Goal: Complete application form: Complete application form

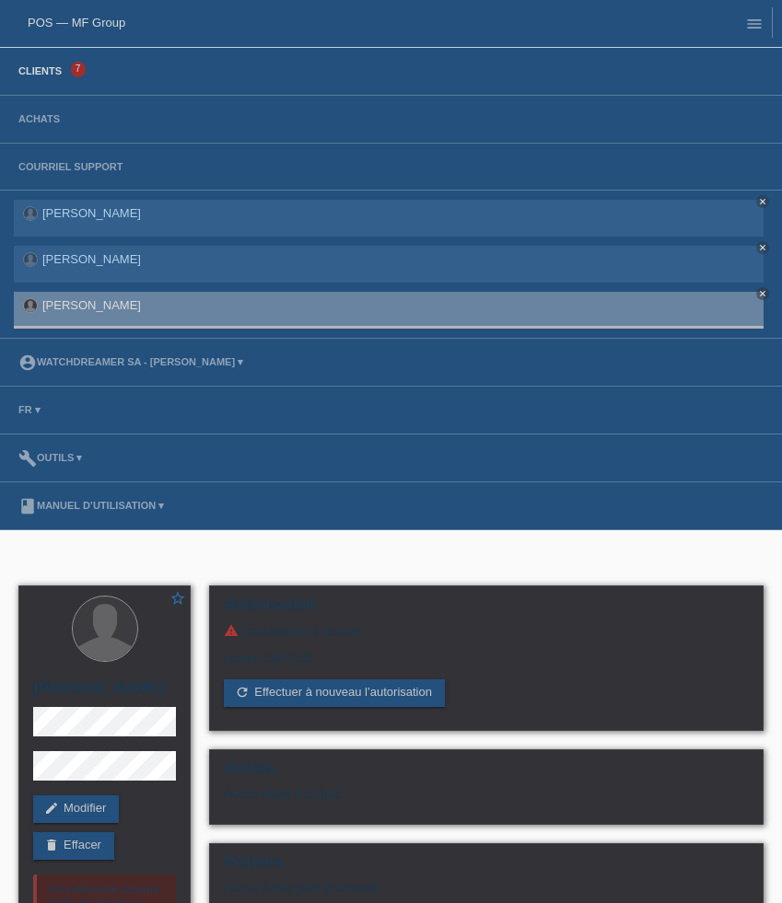
click at [41, 69] on link "Clients" at bounding box center [40, 70] width 62 height 11
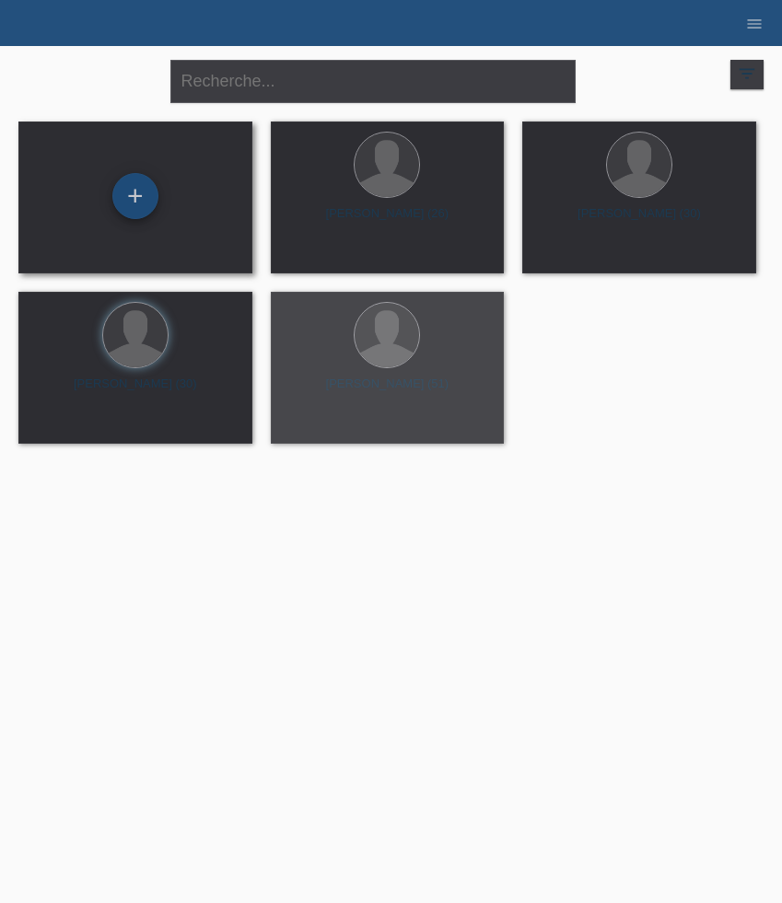
click at [134, 203] on div "+" at bounding box center [135, 196] width 46 height 46
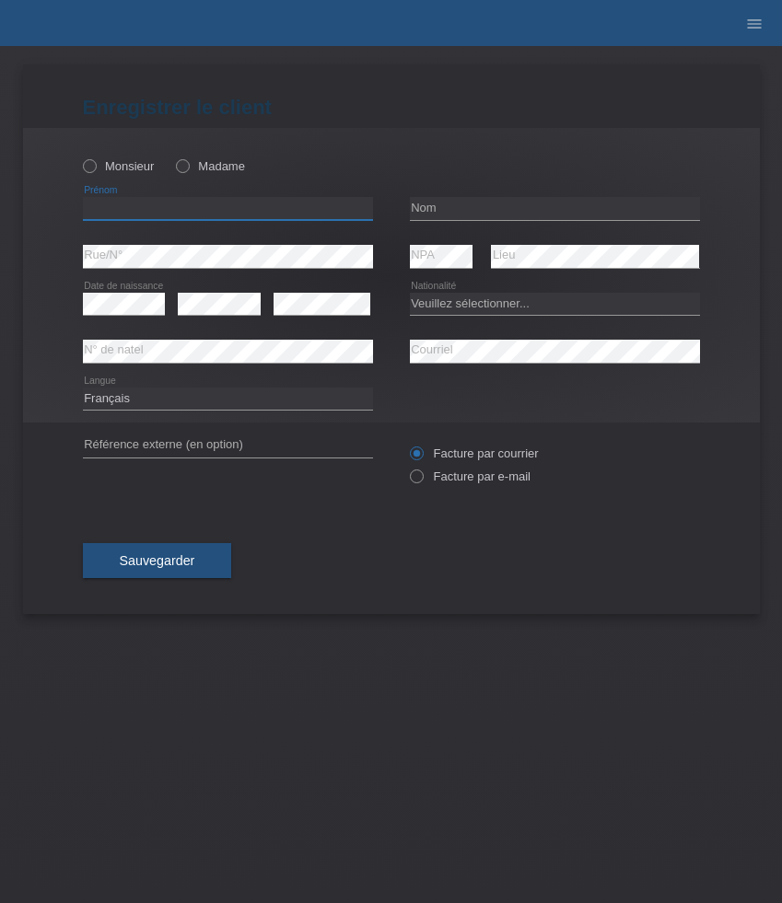
click at [144, 211] on input "text" at bounding box center [228, 208] width 290 height 23
paste input "Engels Alexander"
type input "[PERSON_NAME]"
click at [519, 207] on input "text" at bounding box center [555, 208] width 290 height 23
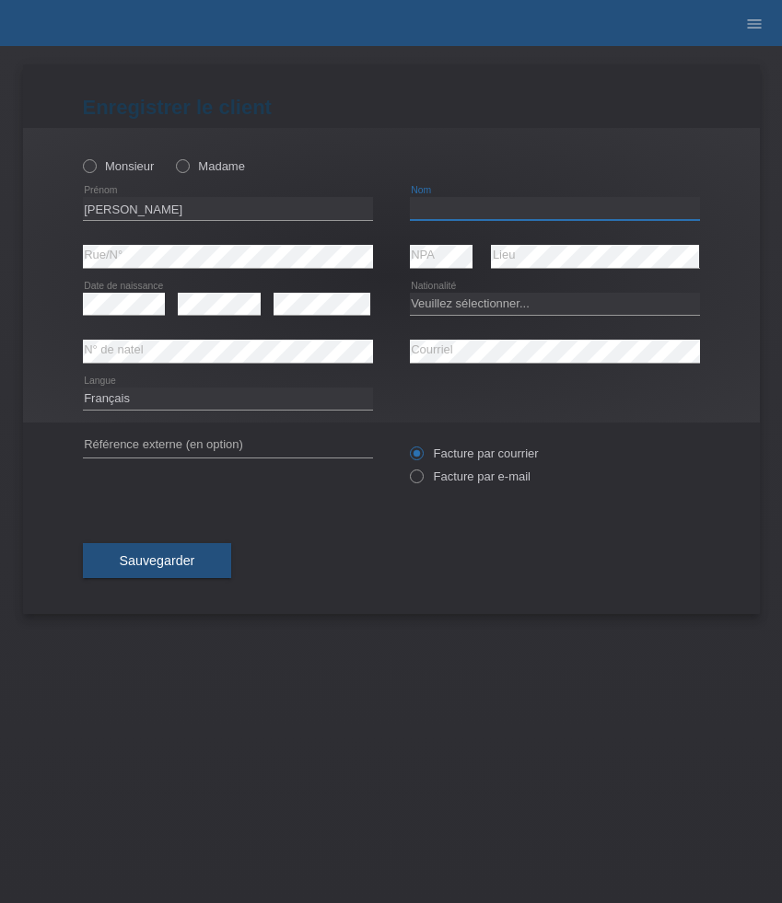
paste input "[PERSON_NAME]"
type input "[PERSON_NAME]"
click at [135, 164] on label "Monsieur" at bounding box center [119, 166] width 72 height 14
click at [95, 164] on input "Monsieur" at bounding box center [89, 165] width 12 height 12
radio input "true"
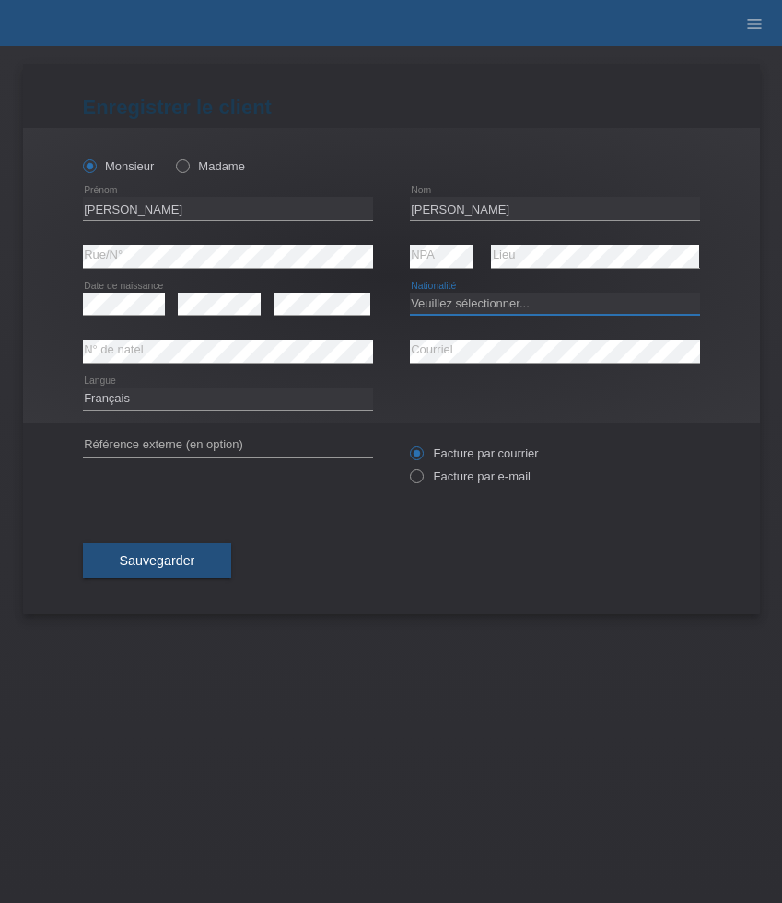
click at [484, 311] on select "Veuillez sélectionner... Suisse Allemagne Autriche Liechtenstein ------------ A…" at bounding box center [555, 304] width 290 height 22
select select "ES"
click at [410, 293] on select "Veuillez sélectionner... Suisse Allemagne Autriche Liechtenstein ------------ A…" at bounding box center [555, 304] width 290 height 22
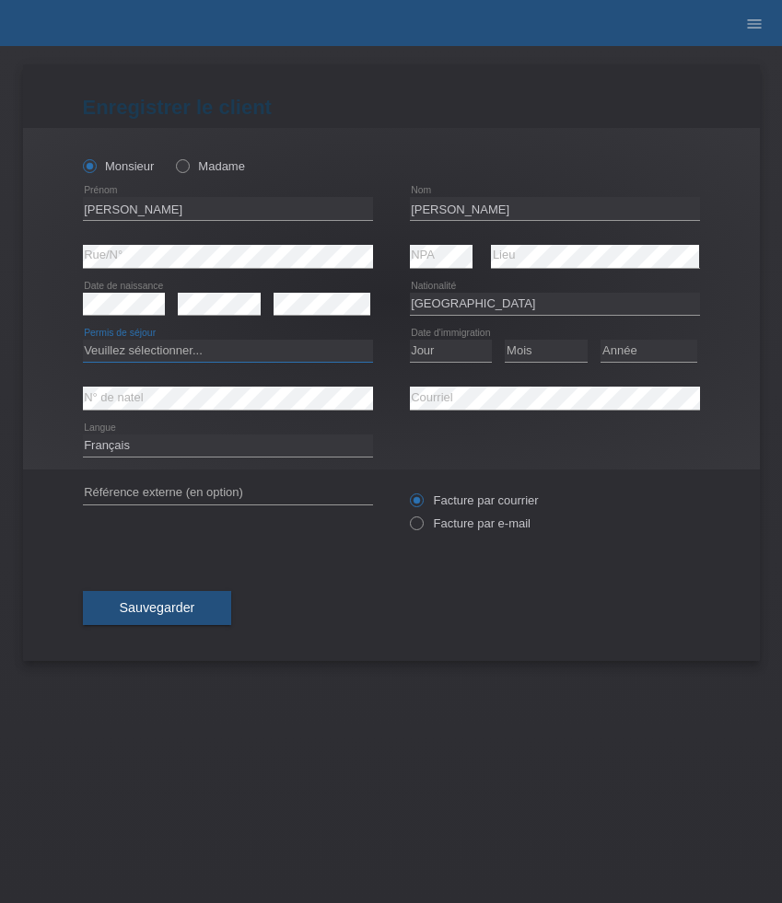
click at [218, 353] on select "Veuillez sélectionner... C B B - Statut de réfugié Autre" at bounding box center [228, 351] width 290 height 22
select select "C"
click at [83, 341] on select "Veuillez sélectionner... C B B - Statut de réfugié Autre" at bounding box center [228, 351] width 290 height 22
click at [459, 350] on select "Jour 01 02 03 04 05 06 07 08 09 10 11" at bounding box center [451, 351] width 83 height 22
select select "01"
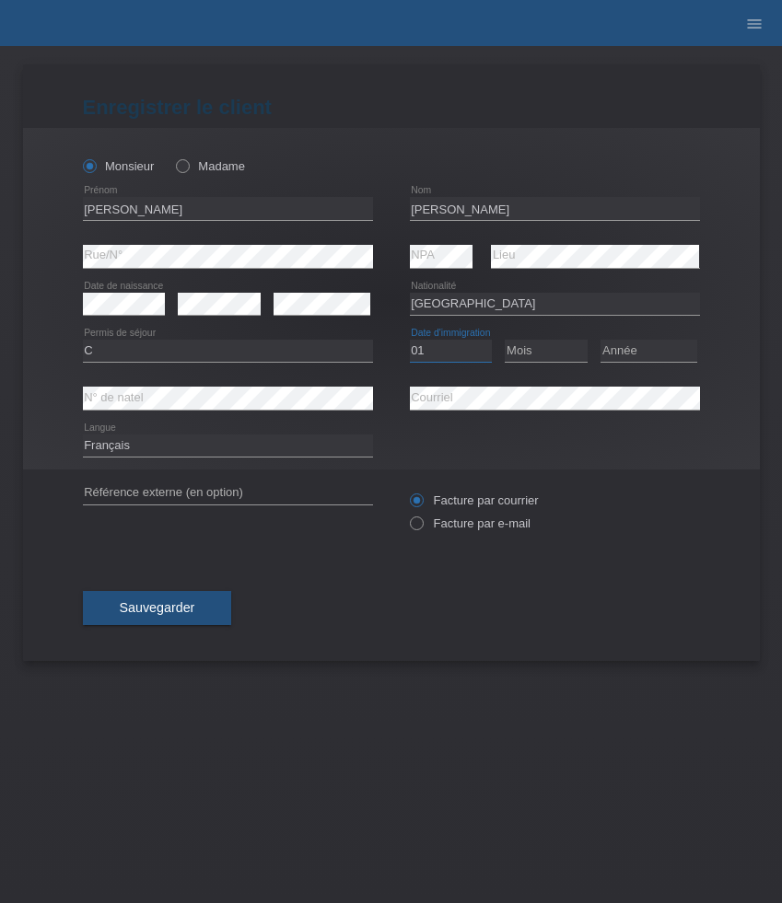
click at [410, 341] on select "Jour 01 02 03 04 05 06 07 08 09 10 11" at bounding box center [451, 351] width 83 height 22
click at [518, 356] on select "Mois 01 02 03 04 05 06 07 08 09 10 11" at bounding box center [546, 351] width 83 height 22
select select "09"
click at [505, 341] on select "Mois 01 02 03 04 05 06 07 08 09 10 11" at bounding box center [546, 351] width 83 height 22
click at [650, 344] on select "Année 2025 2024 2023 2022 2021 2020 2019 2018 2017 2016 2015 2014 2013 2012 201…" at bounding box center [648, 351] width 97 height 22
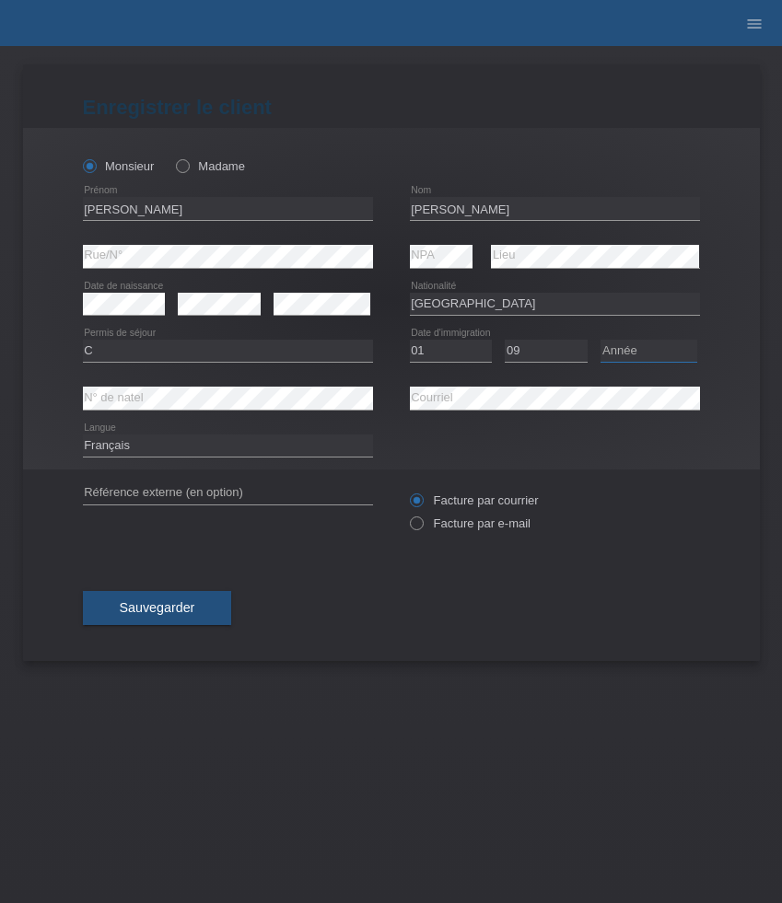
select select "2011"
click at [600, 341] on select "Année 2025 2024 2023 2022 2021 2020 2019 2018 2017 2016 2015 2014 2013 2012 201…" at bounding box center [648, 351] width 97 height 22
click at [248, 448] on select "Deutsch Français Italiano English" at bounding box center [228, 446] width 290 height 22
select select "de"
click at [83, 436] on select "Deutsch Français Italiano English" at bounding box center [228, 446] width 290 height 22
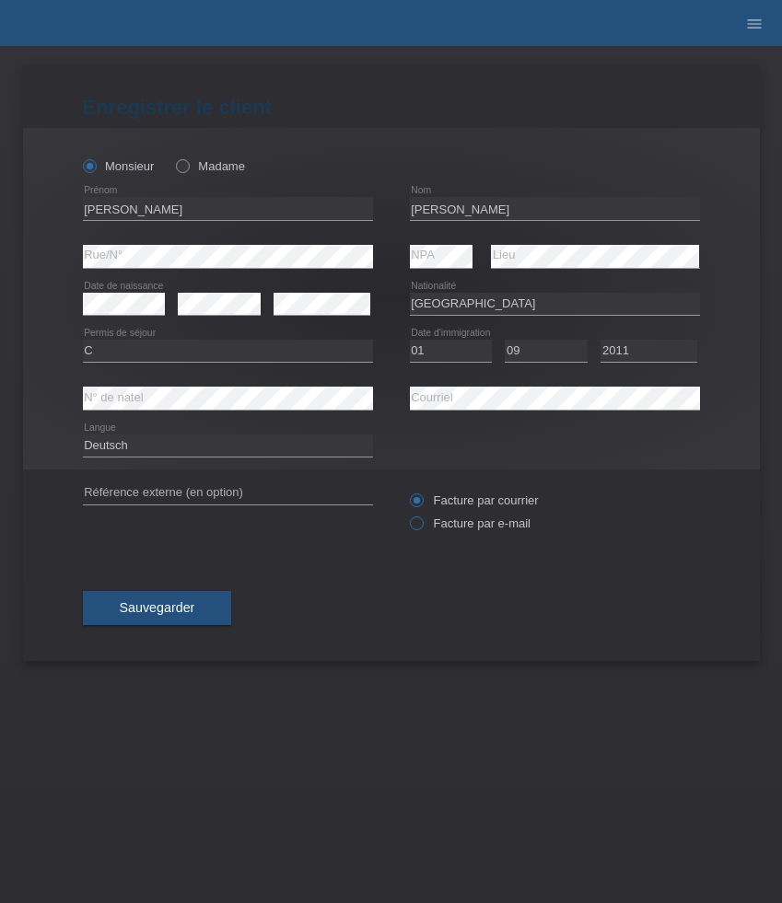
click at [457, 524] on label "Facture par e-mail" at bounding box center [470, 524] width 121 height 14
click at [422, 524] on input "Facture par e-mail" at bounding box center [416, 528] width 12 height 23
radio input "true"
click at [193, 605] on span "Sauvegarder" at bounding box center [158, 607] width 76 height 15
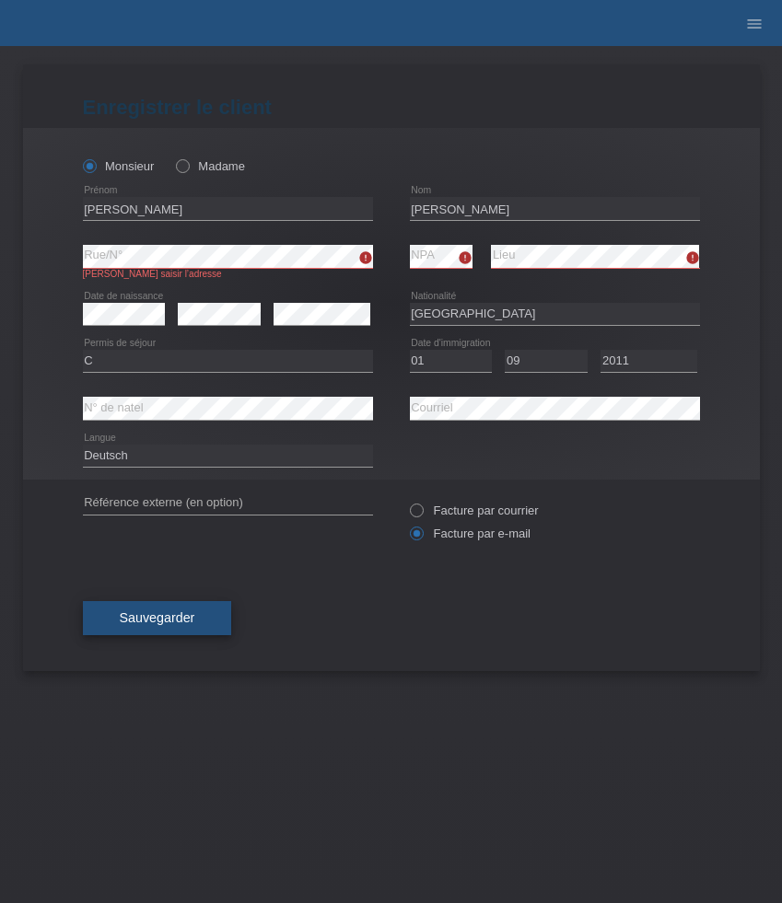
click at [160, 623] on span "Sauvegarder" at bounding box center [158, 618] width 76 height 15
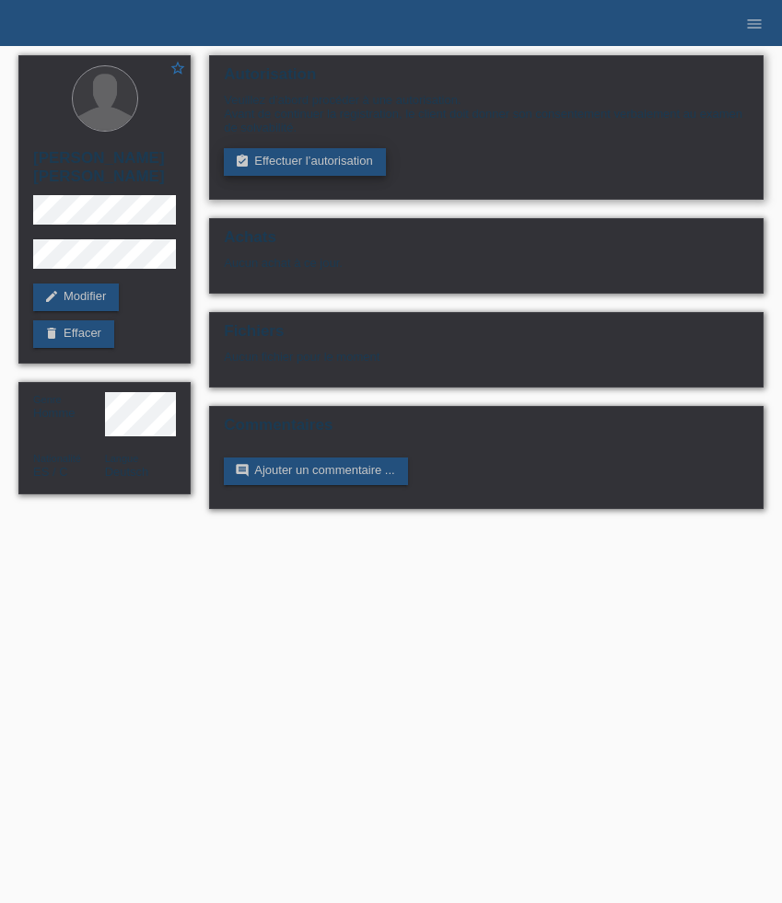
click at [324, 157] on link "assignment_turned_in Effectuer l’autorisation" at bounding box center [304, 162] width 161 height 28
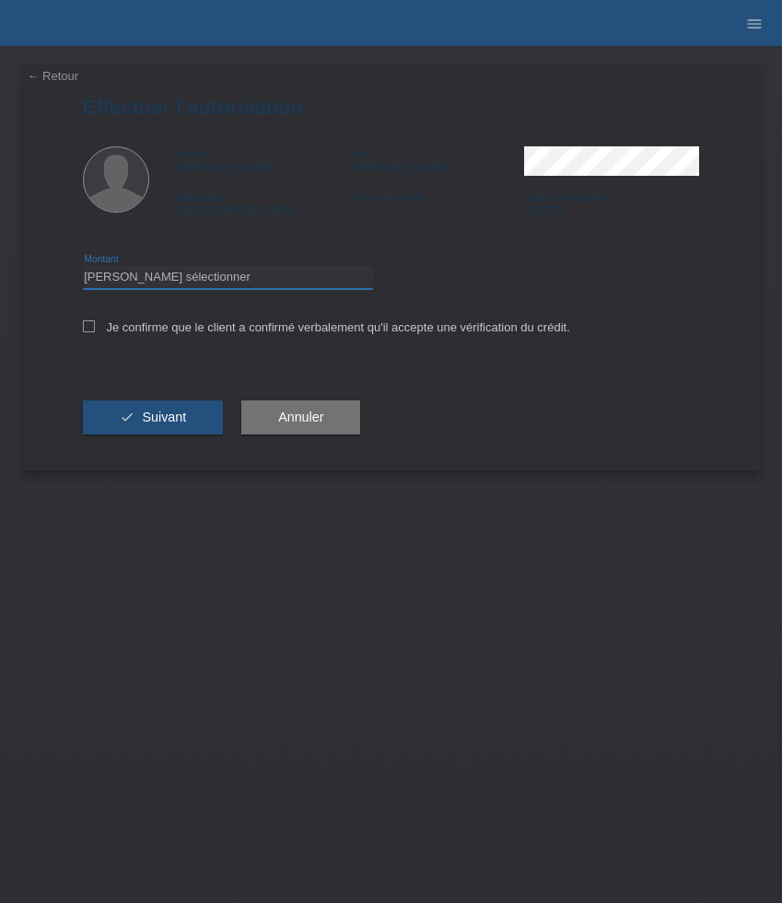
click at [265, 282] on select "Veuillez sélectionner CHF 1.00 - CHF 499.00 CHF 500.00 - CHF 1'999.00 CHF 2'000…" at bounding box center [228, 277] width 290 height 22
select select "3"
click at [83, 269] on select "Veuillez sélectionner CHF 1.00 - CHF 499.00 CHF 500.00 - CHF 1'999.00 CHF 2'000…" at bounding box center [228, 277] width 290 height 22
click at [215, 323] on label "Je confirme que le client a confirmé verbalement qu'il accepte une vérification…" at bounding box center [326, 327] width 487 height 14
click at [95, 323] on input "Je confirme que le client a confirmé verbalement qu'il accepte une vérification…" at bounding box center [89, 326] width 12 height 12
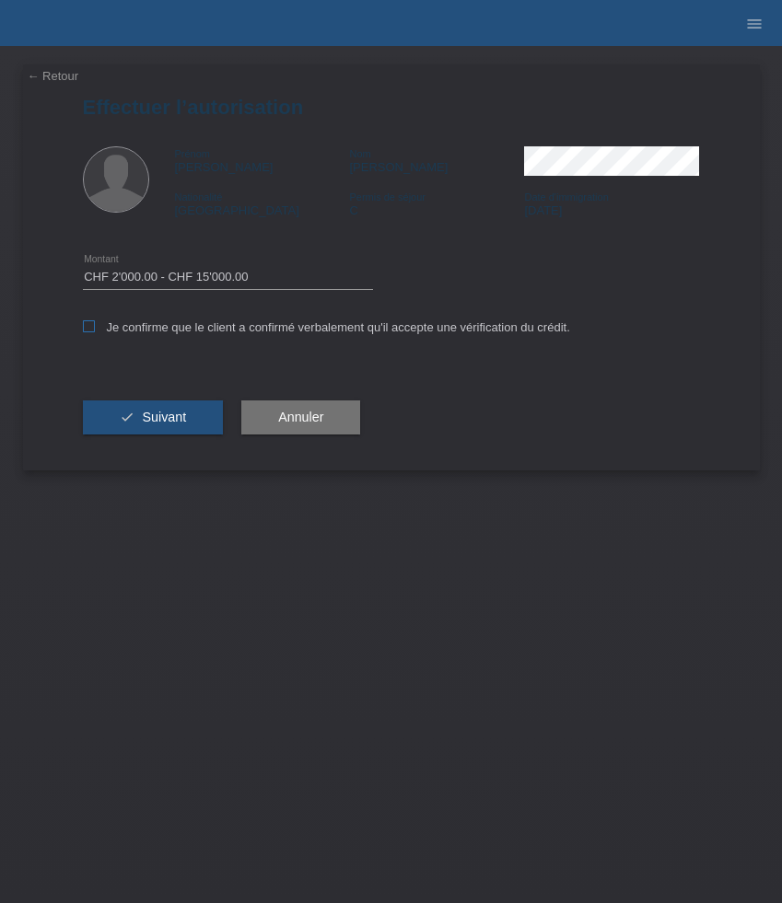
checkbox input "true"
click at [157, 425] on span "Suivant" at bounding box center [164, 417] width 44 height 15
